Goal: Task Accomplishment & Management: Manage account settings

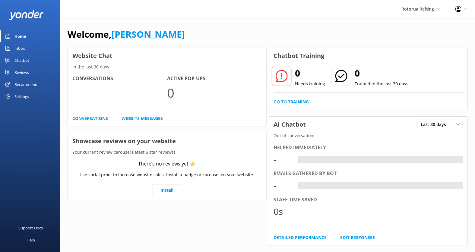
click at [22, 97] on div "Settings" at bounding box center [21, 96] width 14 height 12
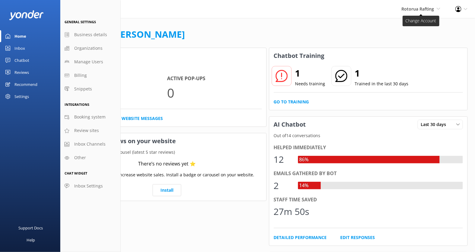
click at [421, 10] on span "Rotorua Rafting" at bounding box center [417, 9] width 33 height 6
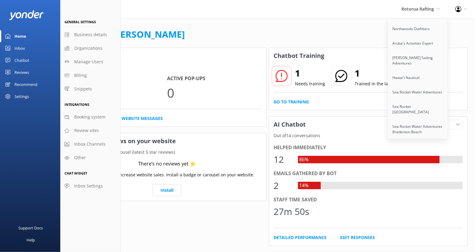
scroll to position [983, 0]
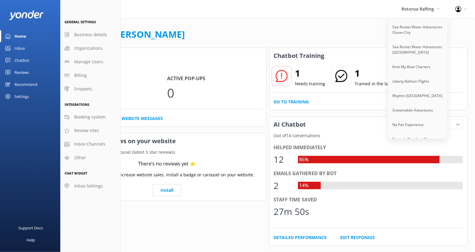
click at [414, 147] on link "Kokomo Charters" at bounding box center [418, 154] width 60 height 14
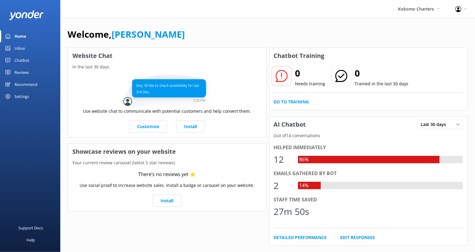
click at [20, 92] on div "Settings" at bounding box center [21, 96] width 14 height 12
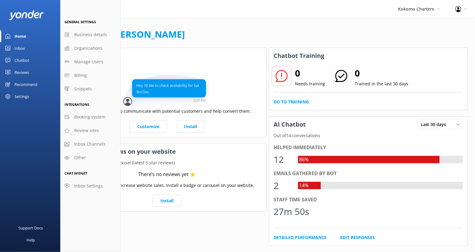
click at [26, 97] on div "Settings" at bounding box center [21, 96] width 14 height 12
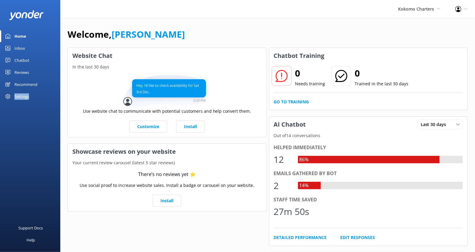
click at [26, 97] on div "Settings" at bounding box center [21, 96] width 14 height 12
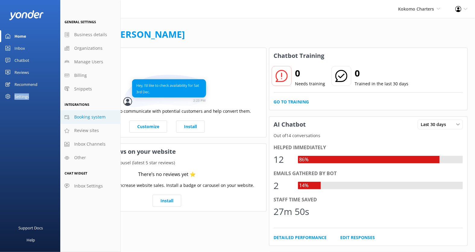
click at [95, 114] on span "Booking system" at bounding box center [89, 117] width 31 height 7
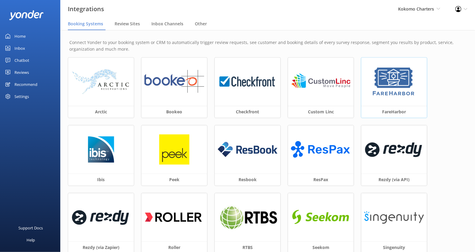
click at [392, 101] on div at bounding box center [394, 82] width 66 height 48
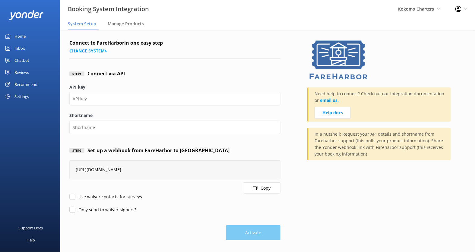
click at [266, 189] on button "Copy" at bounding box center [261, 187] width 37 height 11
